Goal: Task Accomplishment & Management: Use online tool/utility

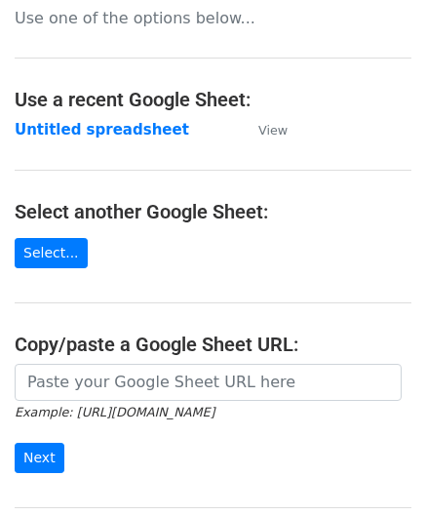
scroll to position [195, 0]
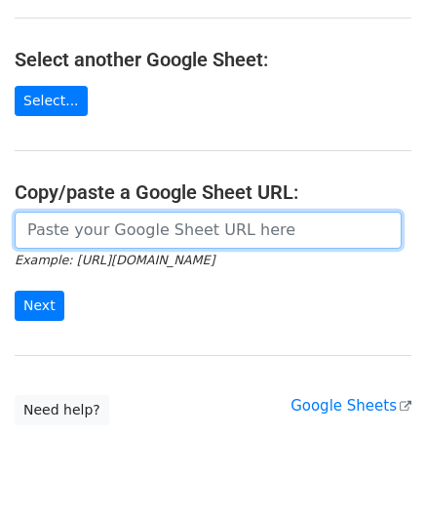
click at [111, 241] on input "url" at bounding box center [208, 229] width 387 height 37
paste input "https://docs.google.com/spreadsheets/d/1kxcER0FR4jL_aUWttR_3BYLcNkHKrTocMSPzot2…"
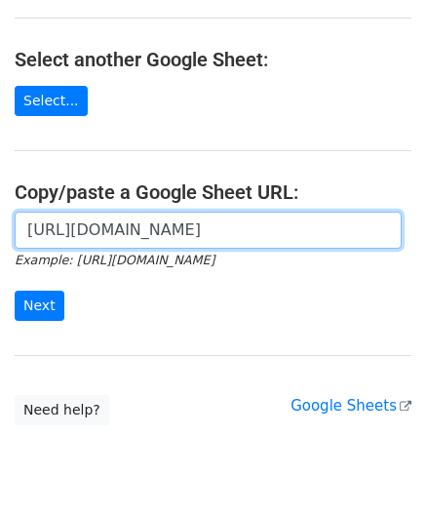
scroll to position [0, 411]
type input "https://docs.google.com/spreadsheets/d/1kxcER0FR4jL_aUWttR_3BYLcNkHKrTocMSPzot2…"
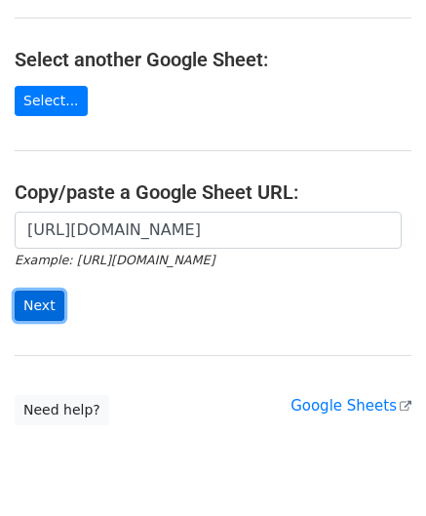
click at [45, 297] on input "Next" at bounding box center [40, 305] width 50 height 30
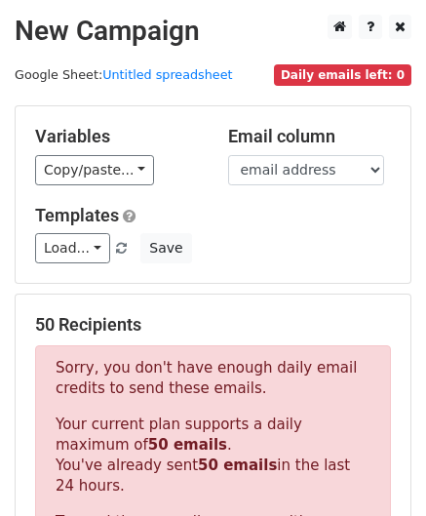
scroll to position [658, 0]
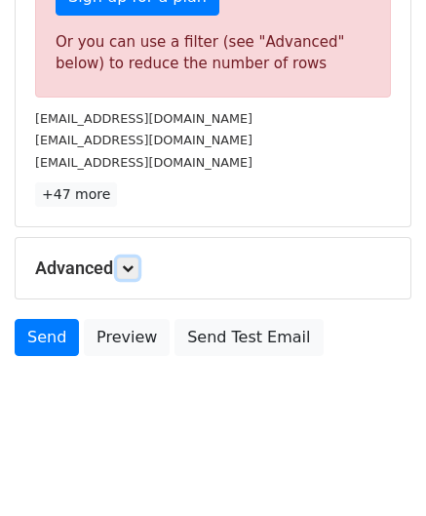
drag, startPoint x: 132, startPoint y: 264, endPoint x: 136, endPoint y: 282, distance: 18.2
click at [132, 264] on icon at bounding box center [128, 268] width 12 height 12
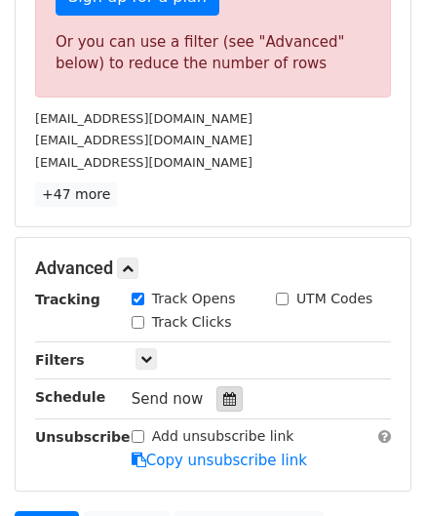
click at [223, 397] on icon at bounding box center [229, 399] width 13 height 14
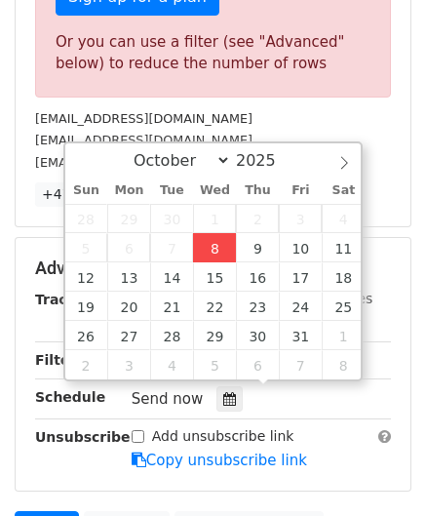
type input "[DATE] 12:00"
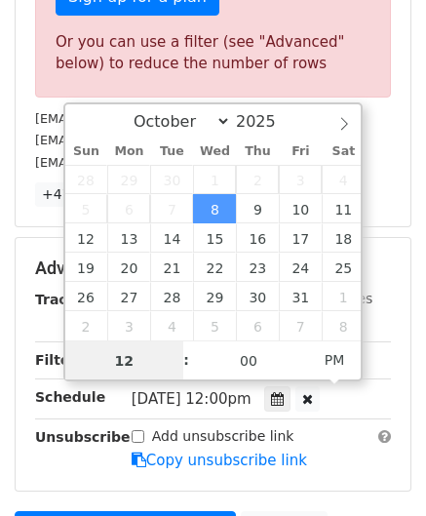
scroll to position [0, 0]
paste input "6"
type input "6"
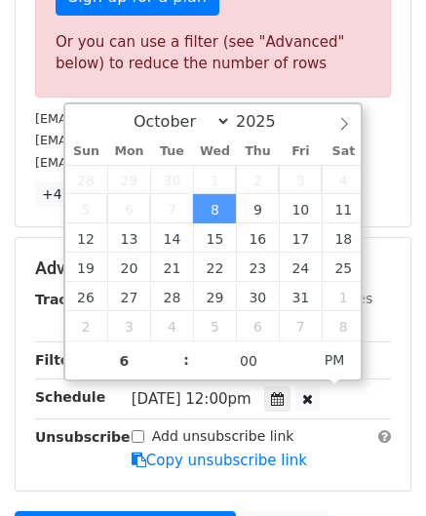
type input "[DATE] 18:00"
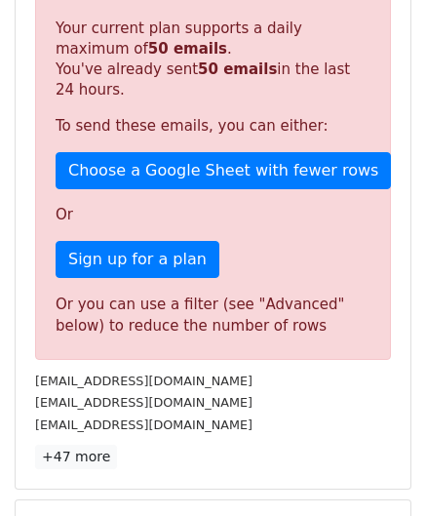
scroll to position [894, 0]
